Goal: Navigation & Orientation: Find specific page/section

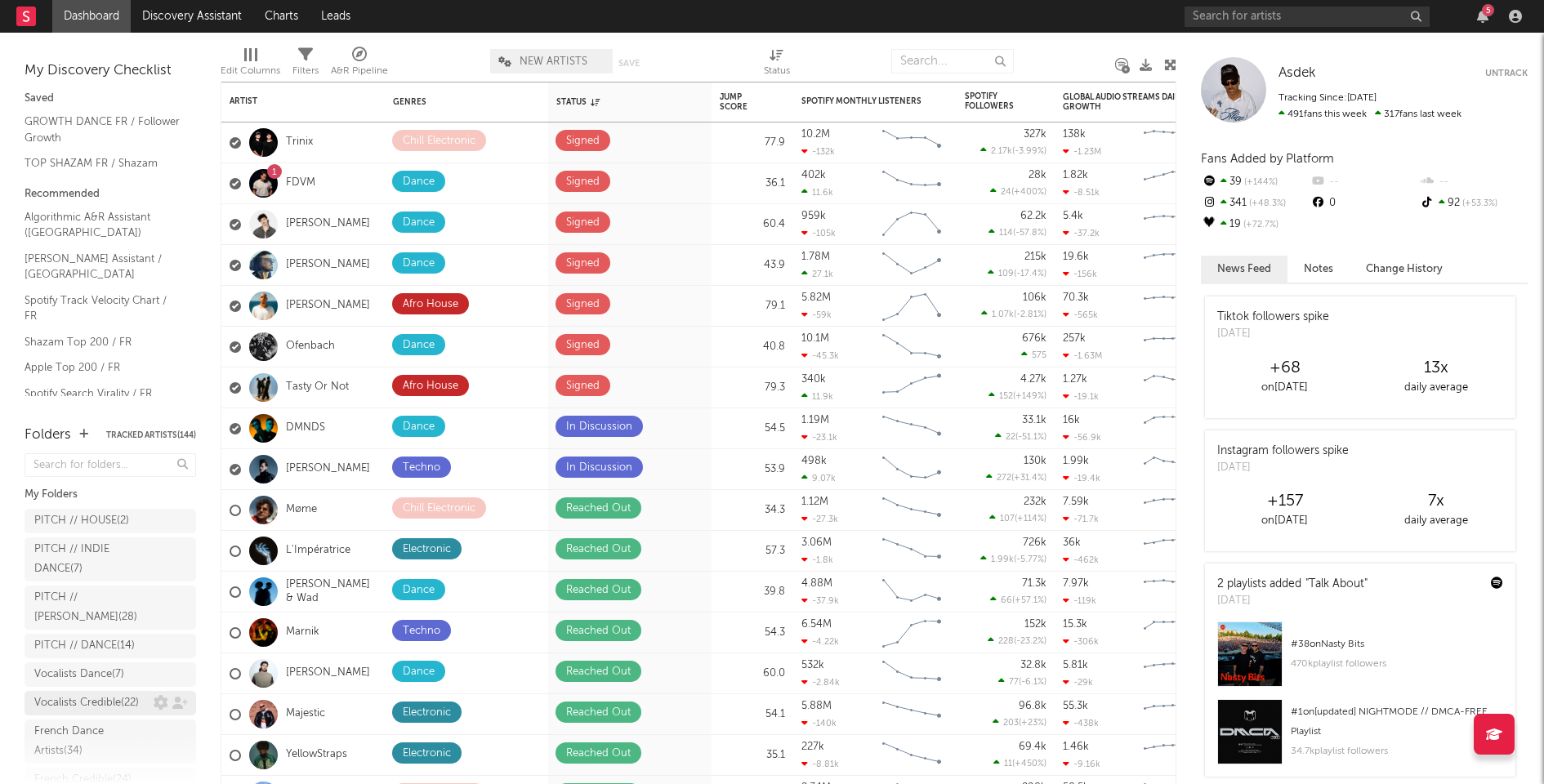
click at [70, 713] on div "Vocalists Credible ( 22 )" at bounding box center [87, 703] width 104 height 20
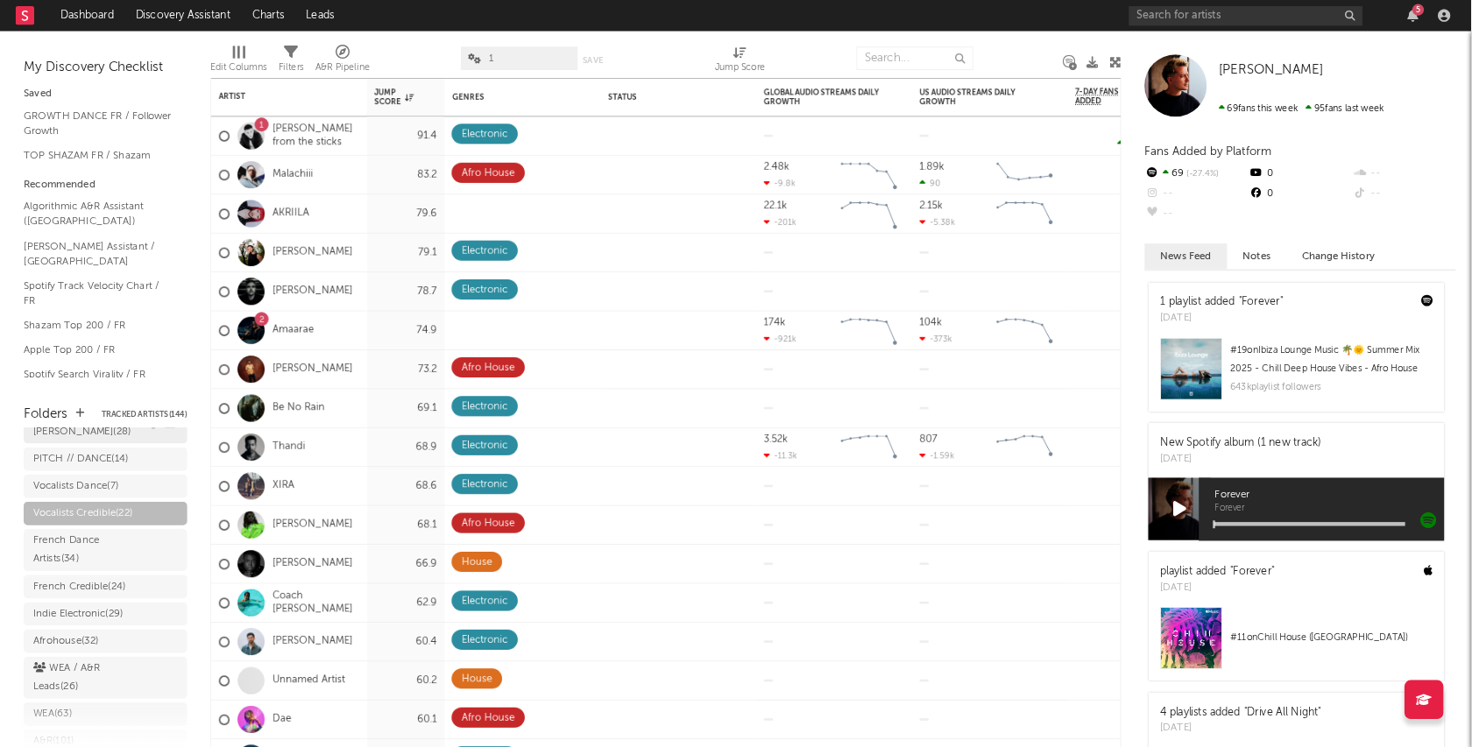
scroll to position [191, 0]
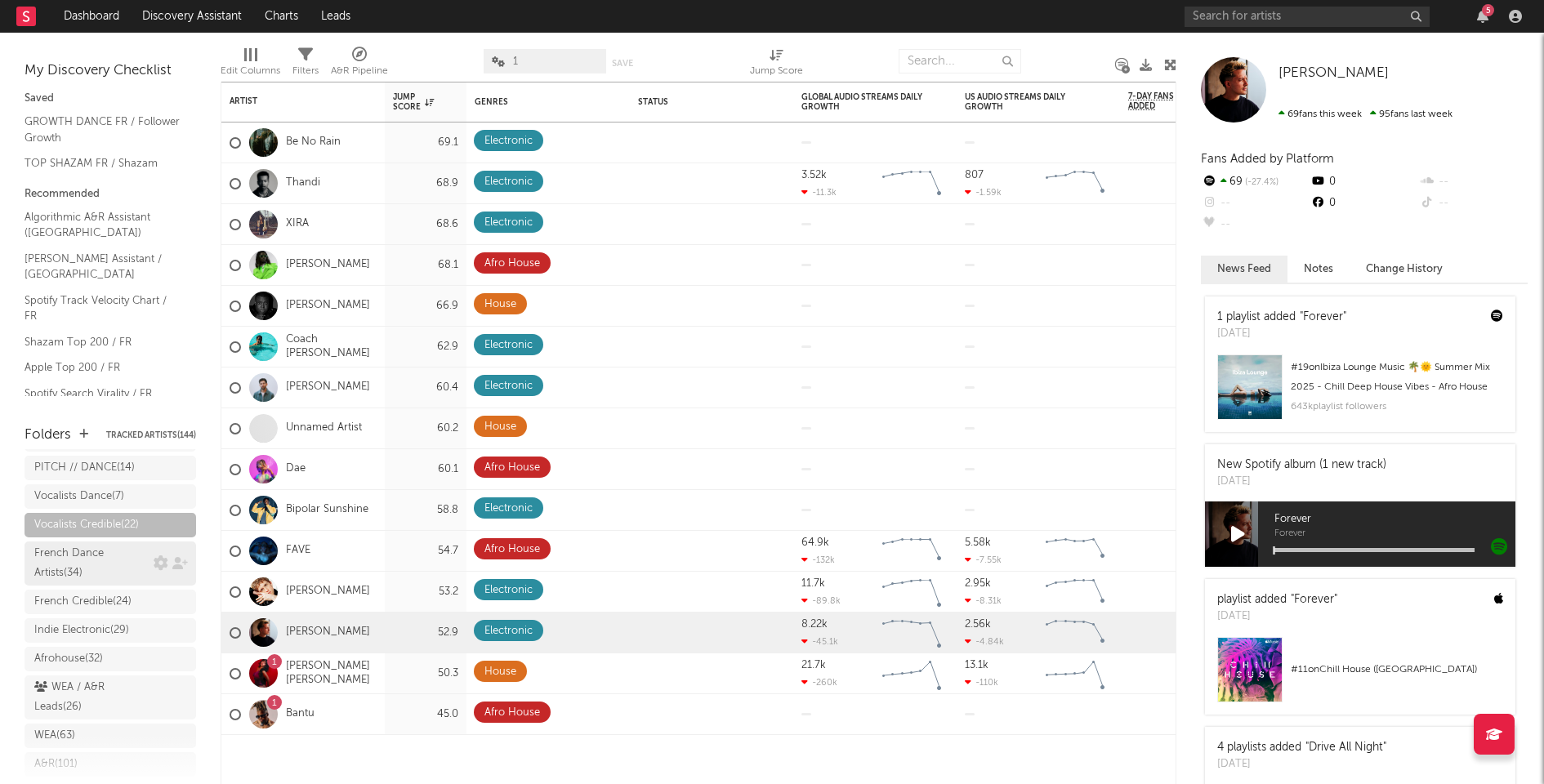
click at [89, 584] on div "French Dance Artists ( 34 )" at bounding box center [92, 563] width 116 height 39
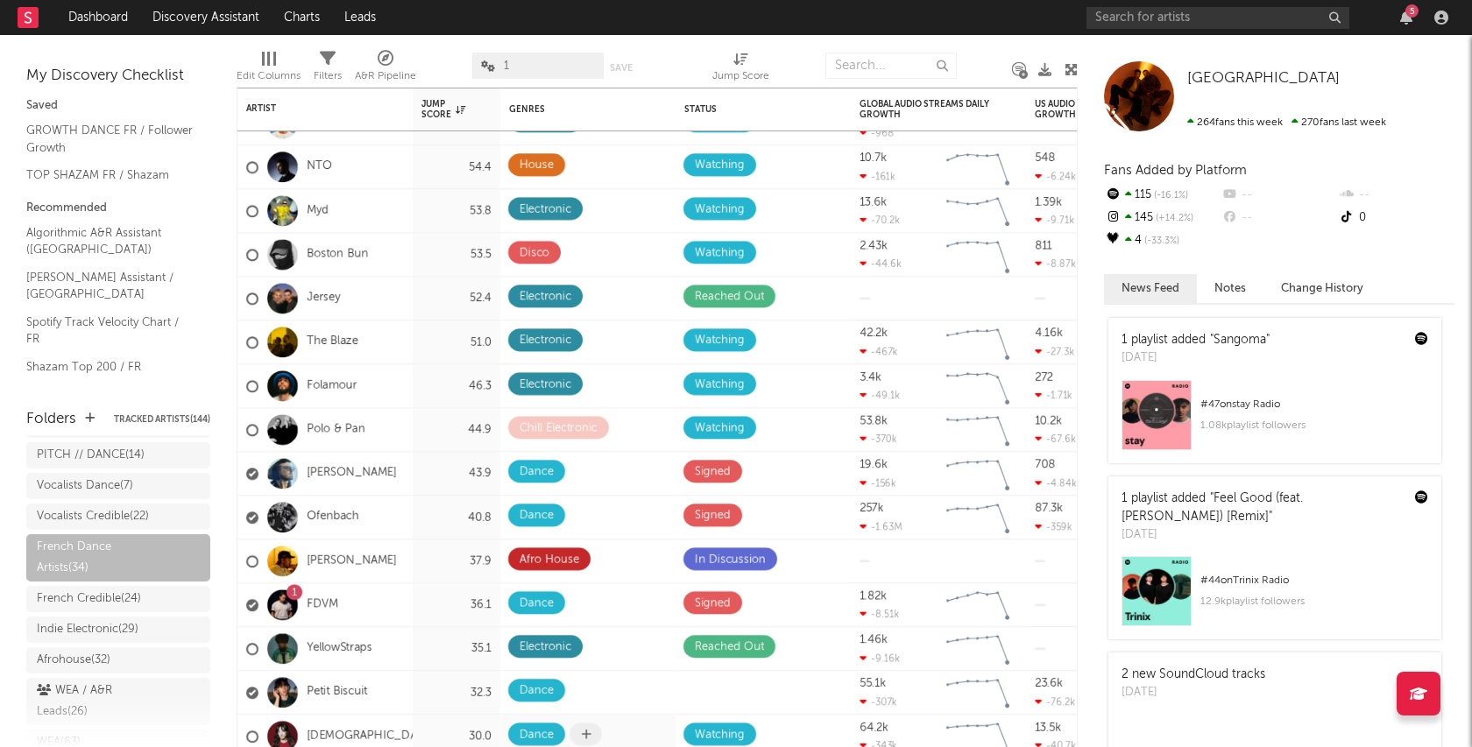
scroll to position [191, 0]
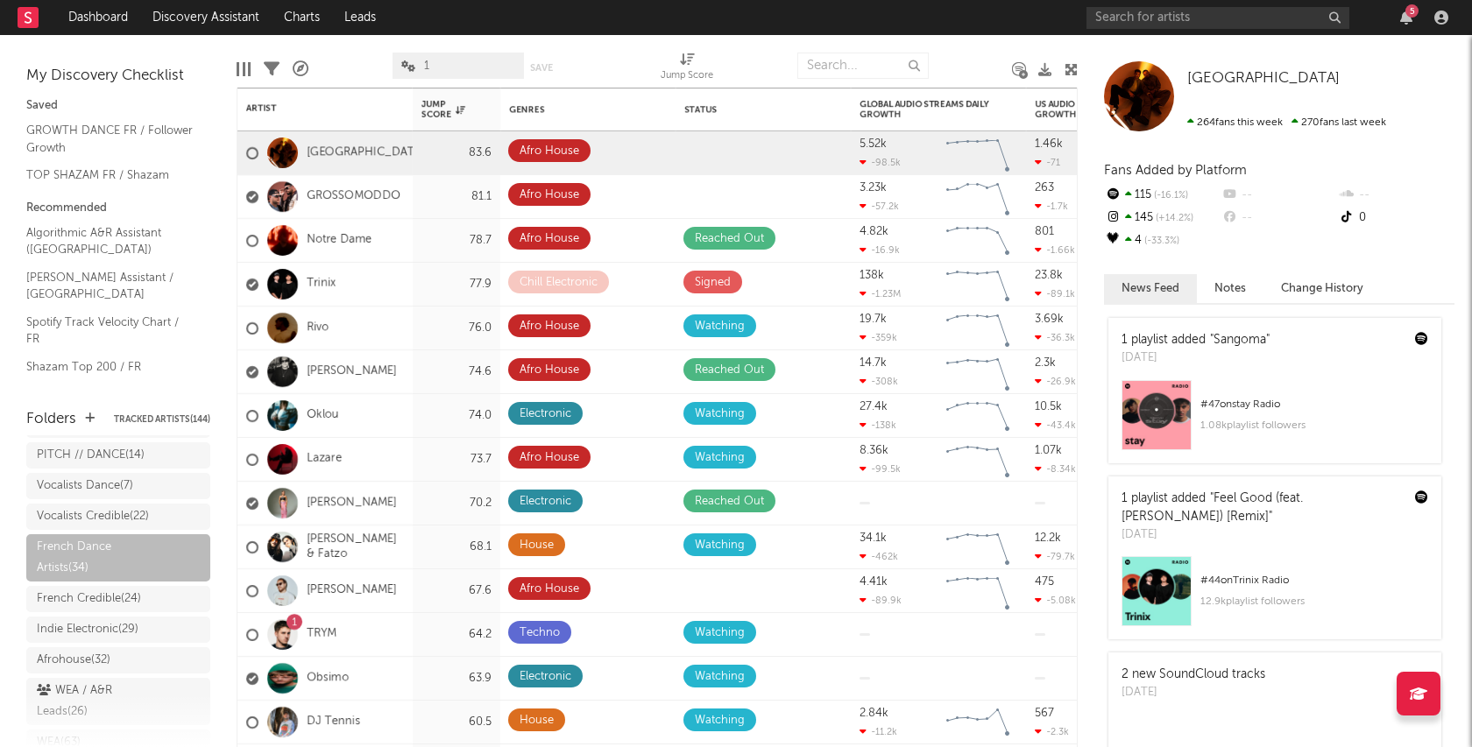
click at [668, 24] on nav "Dashboard Discovery Assistant Charts Leads 5" at bounding box center [736, 17] width 1472 height 35
